Goal: Transaction & Acquisition: Download file/media

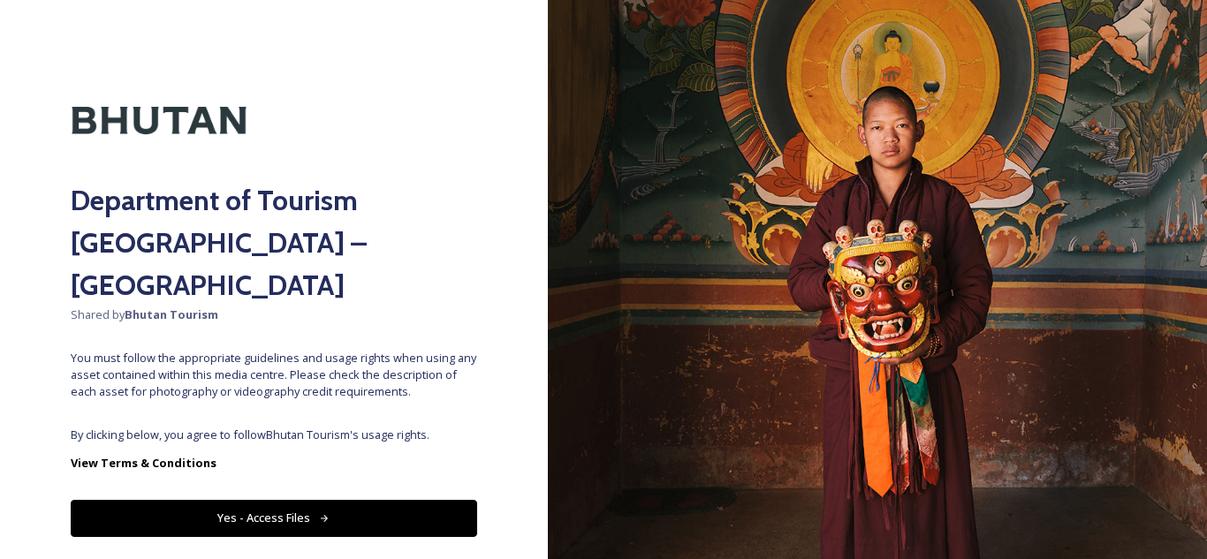
click at [268, 376] on div "Department of Tourism [GEOGRAPHIC_DATA] – Brand Centre Shared by Bhutan Tourism…" at bounding box center [274, 280] width 548 height 418
click at [267, 500] on button "Yes - Access Files" at bounding box center [274, 518] width 406 height 36
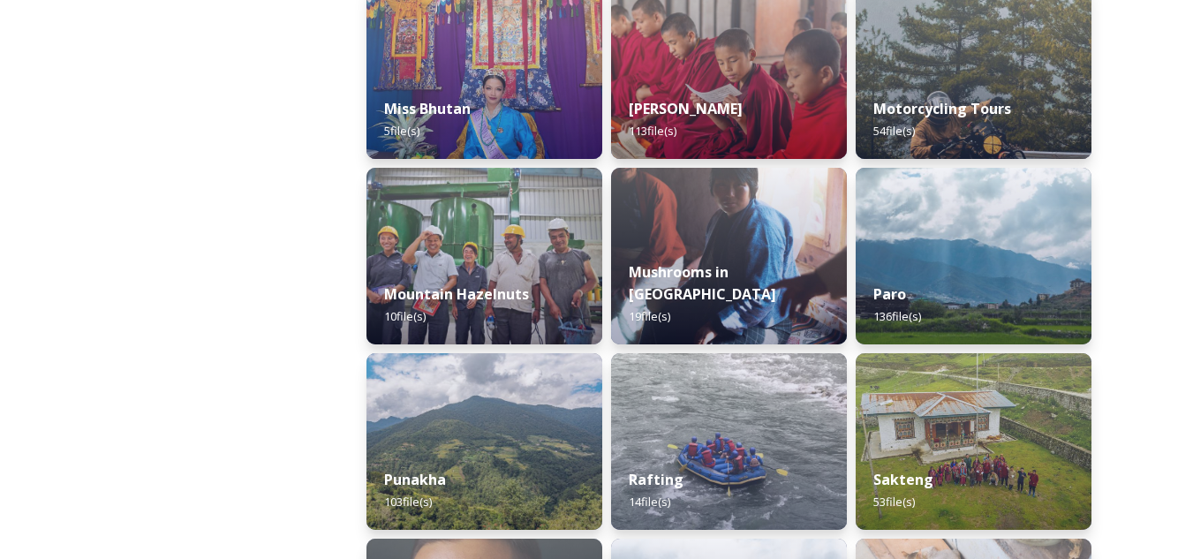
scroll to position [1325, 0]
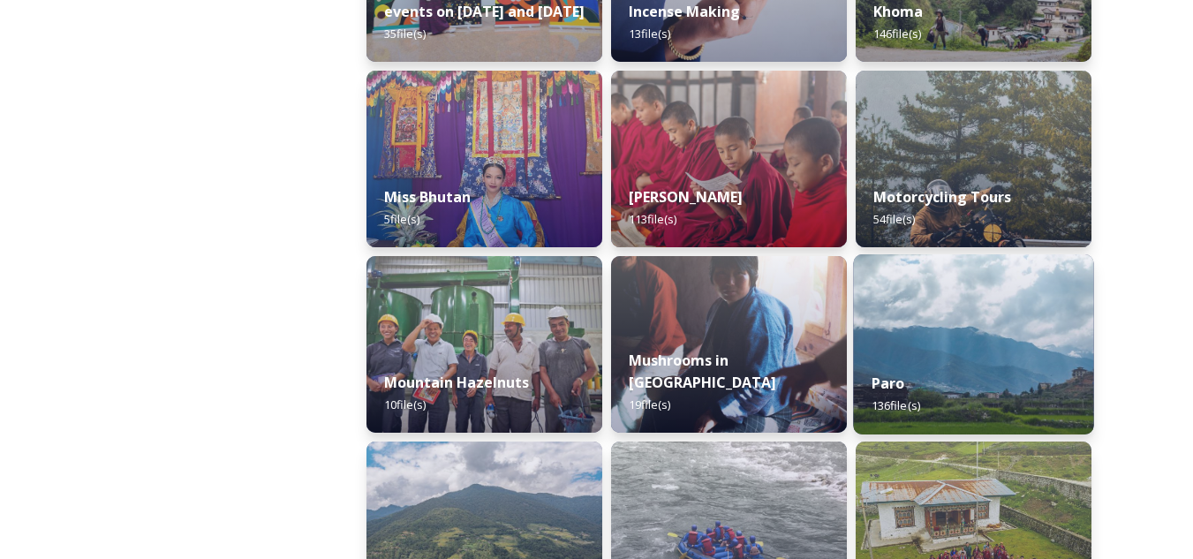
click at [1019, 357] on div "Paro 136 file(s)" at bounding box center [973, 394] width 240 height 80
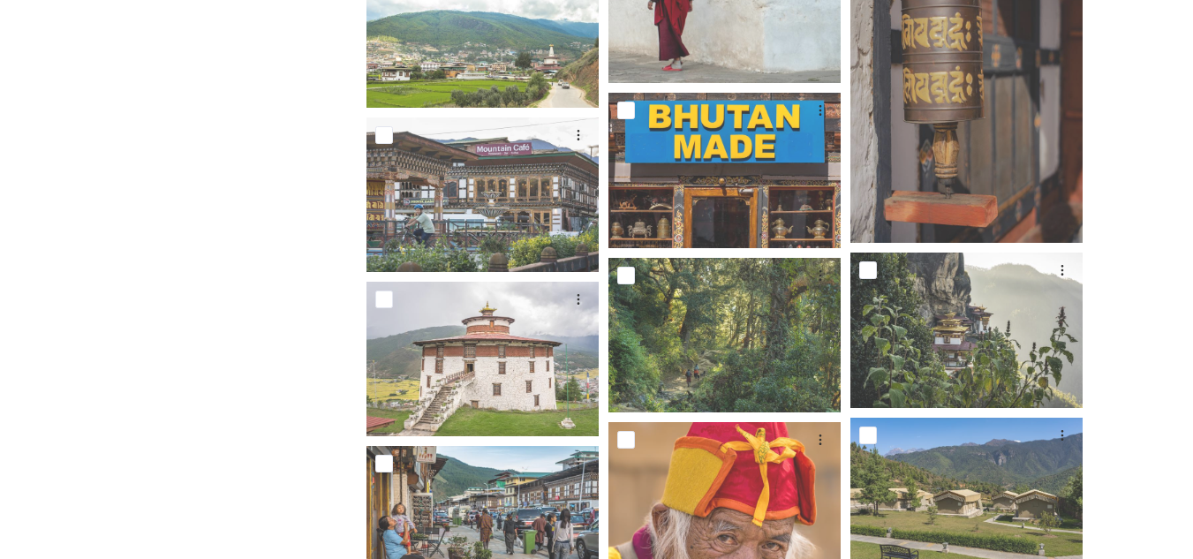
scroll to position [2120, 0]
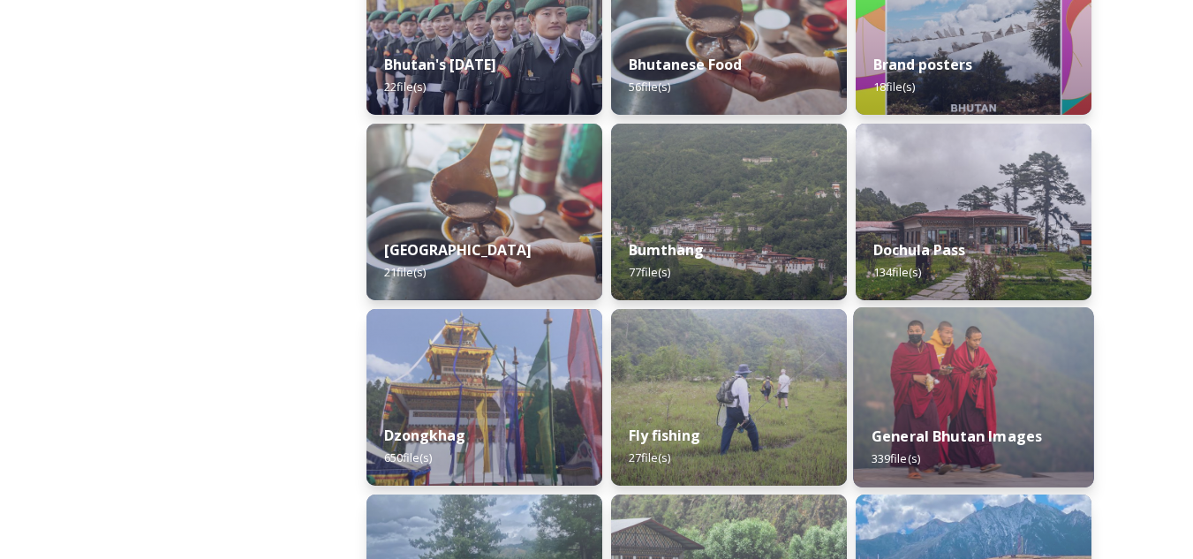
scroll to position [707, 0]
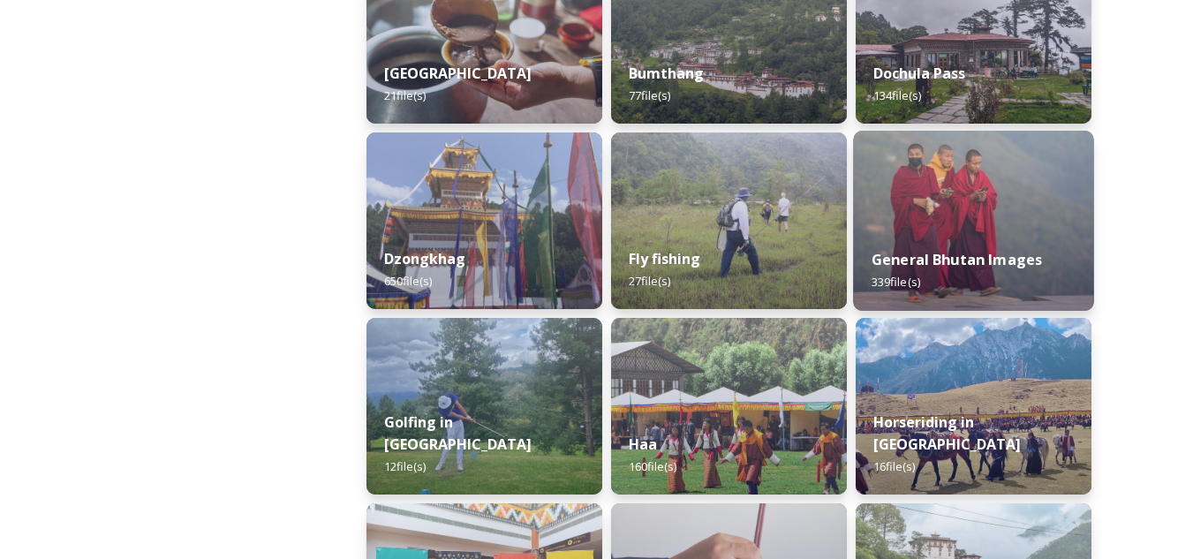
click at [958, 215] on img at bounding box center [973, 221] width 240 height 180
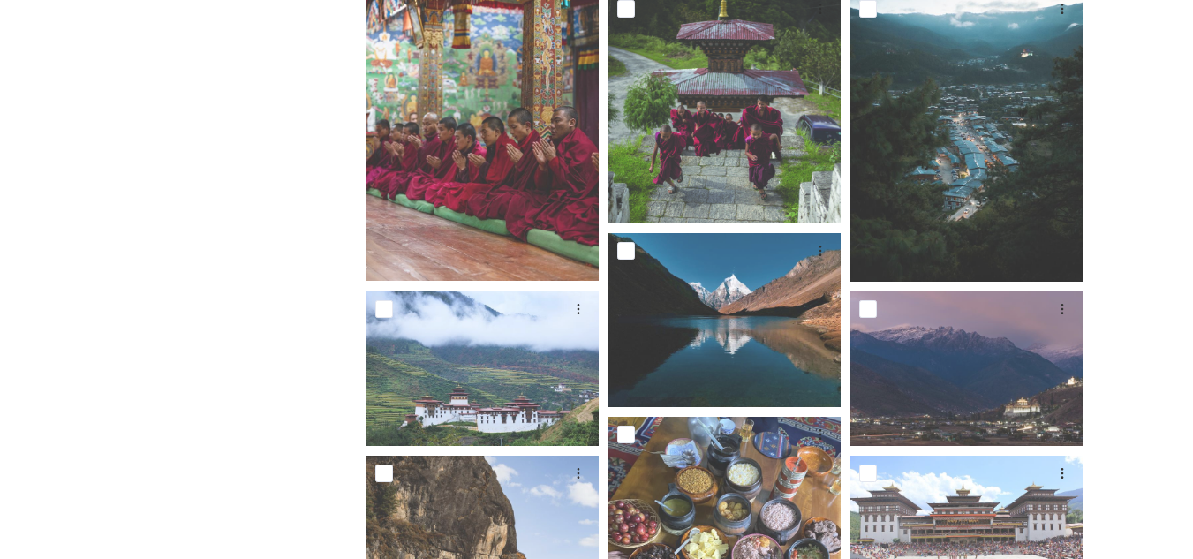
scroll to position [1237, 0]
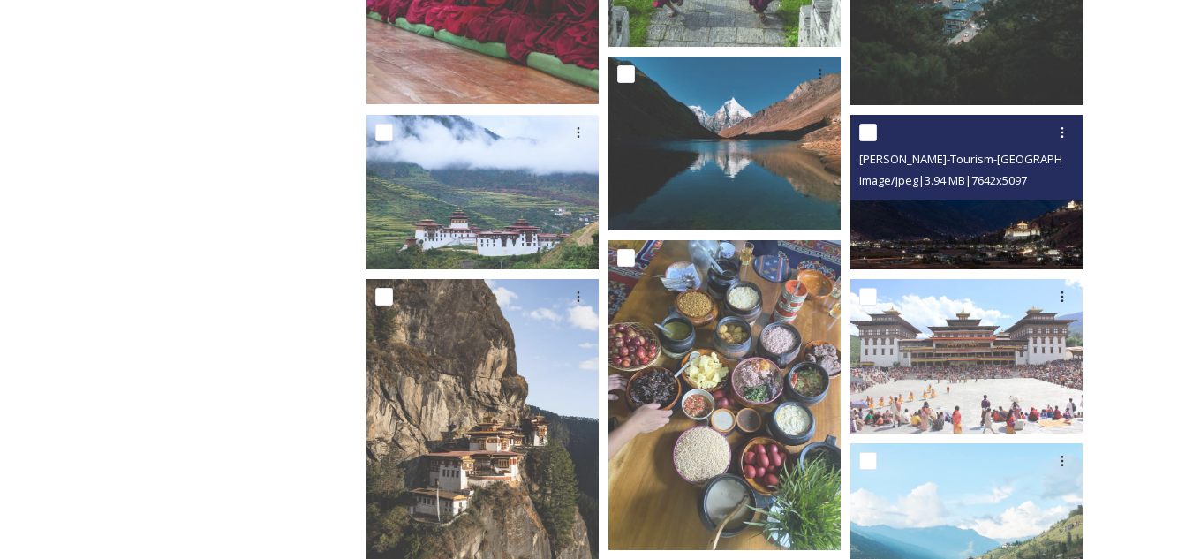
click at [980, 186] on span "image/jpeg | 3.94 MB | 7642 x 5097" at bounding box center [944, 180] width 168 height 16
click at [960, 218] on img at bounding box center [967, 192] width 232 height 155
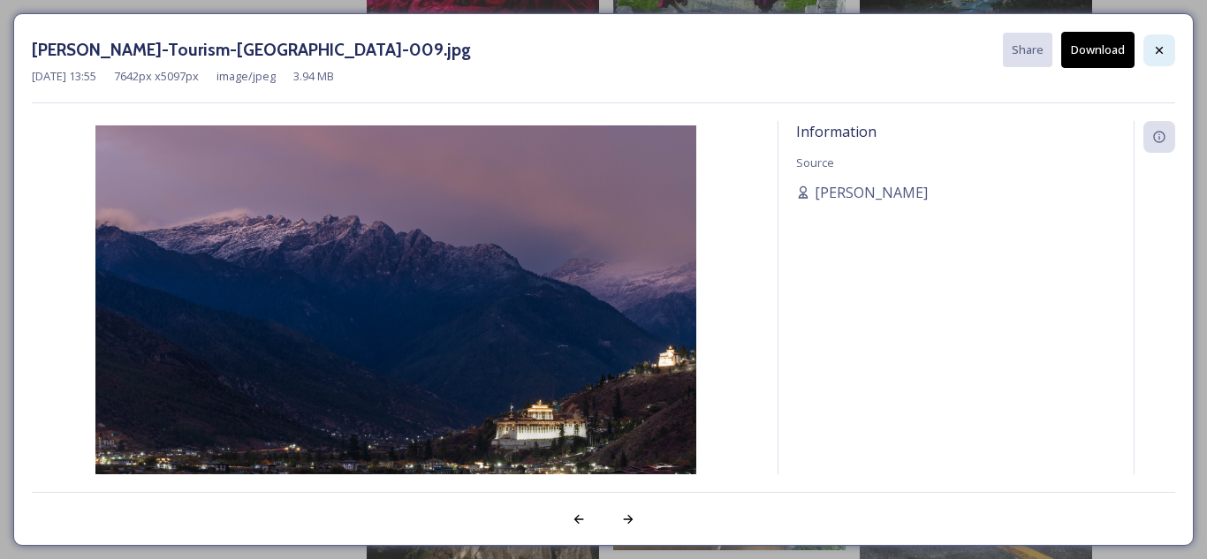
click at [1156, 43] on icon at bounding box center [1159, 50] width 14 height 14
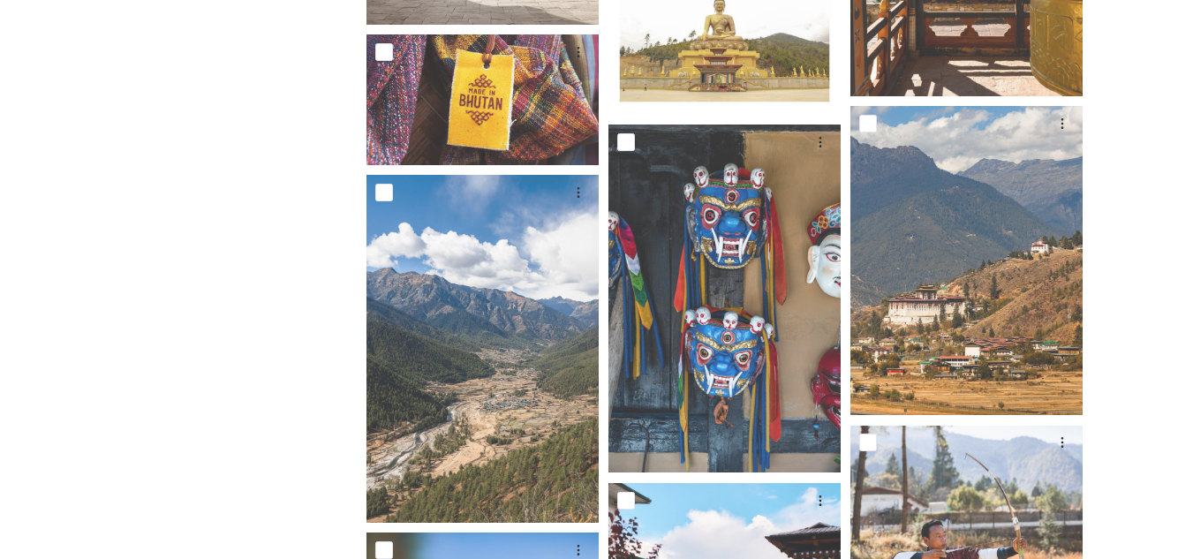
scroll to position [4770, 0]
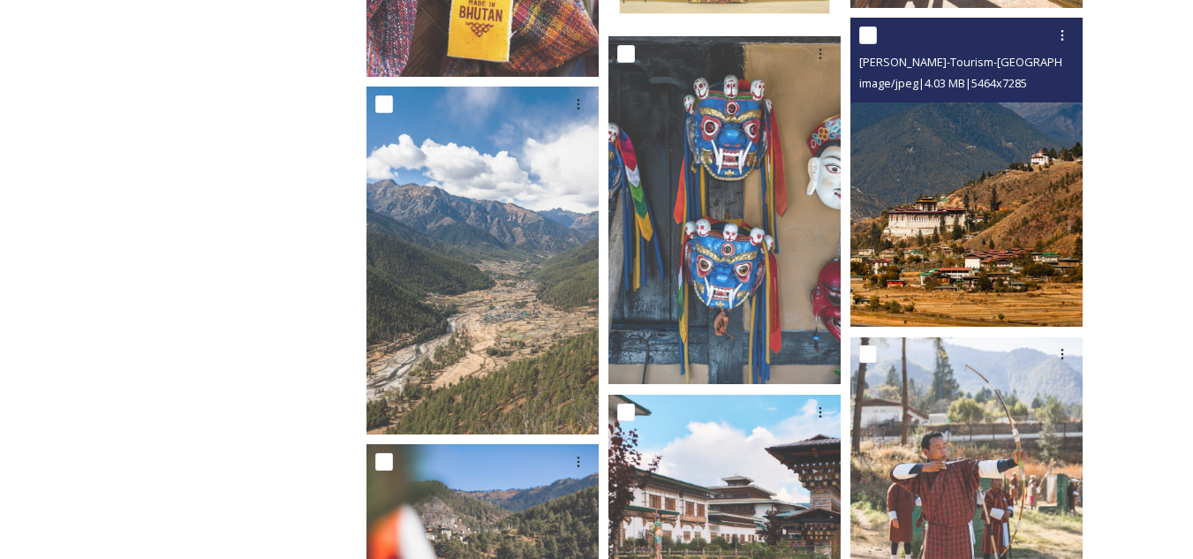
click at [983, 210] on img at bounding box center [967, 173] width 232 height 310
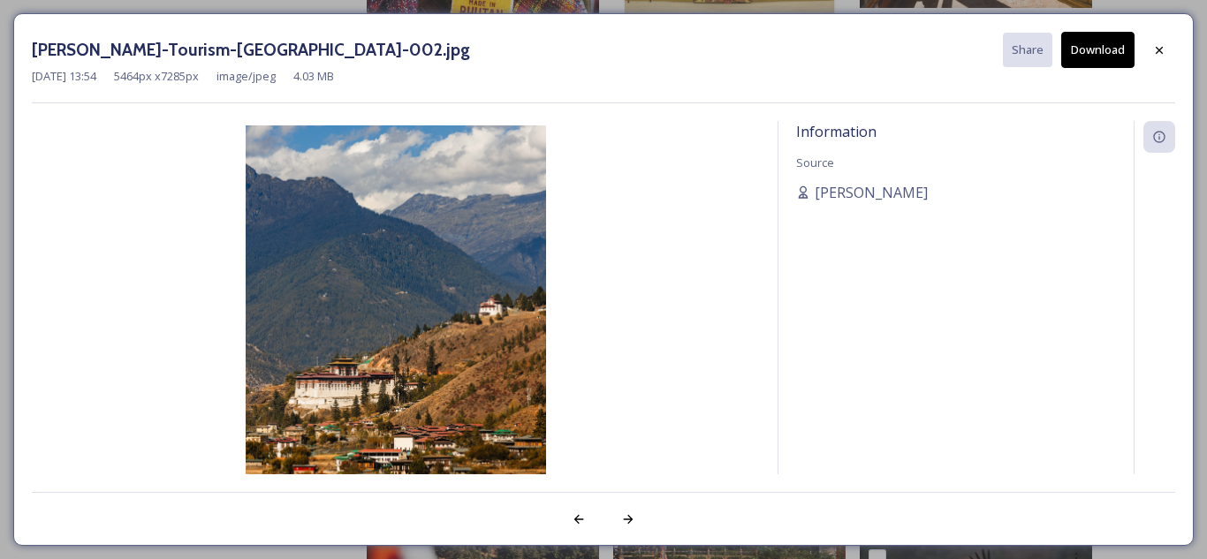
click at [1080, 50] on button "Download" at bounding box center [1097, 50] width 73 height 36
drag, startPoint x: 231, startPoint y: 79, endPoint x: 125, endPoint y: 71, distance: 105.4
click at [125, 71] on div "[DATE] 13:54 5464 px x 7285 px image/jpeg 4.03 MB" at bounding box center [603, 76] width 1143 height 17
click at [1157, 59] on div at bounding box center [1159, 50] width 32 height 32
